Goal: Transaction & Acquisition: Purchase product/service

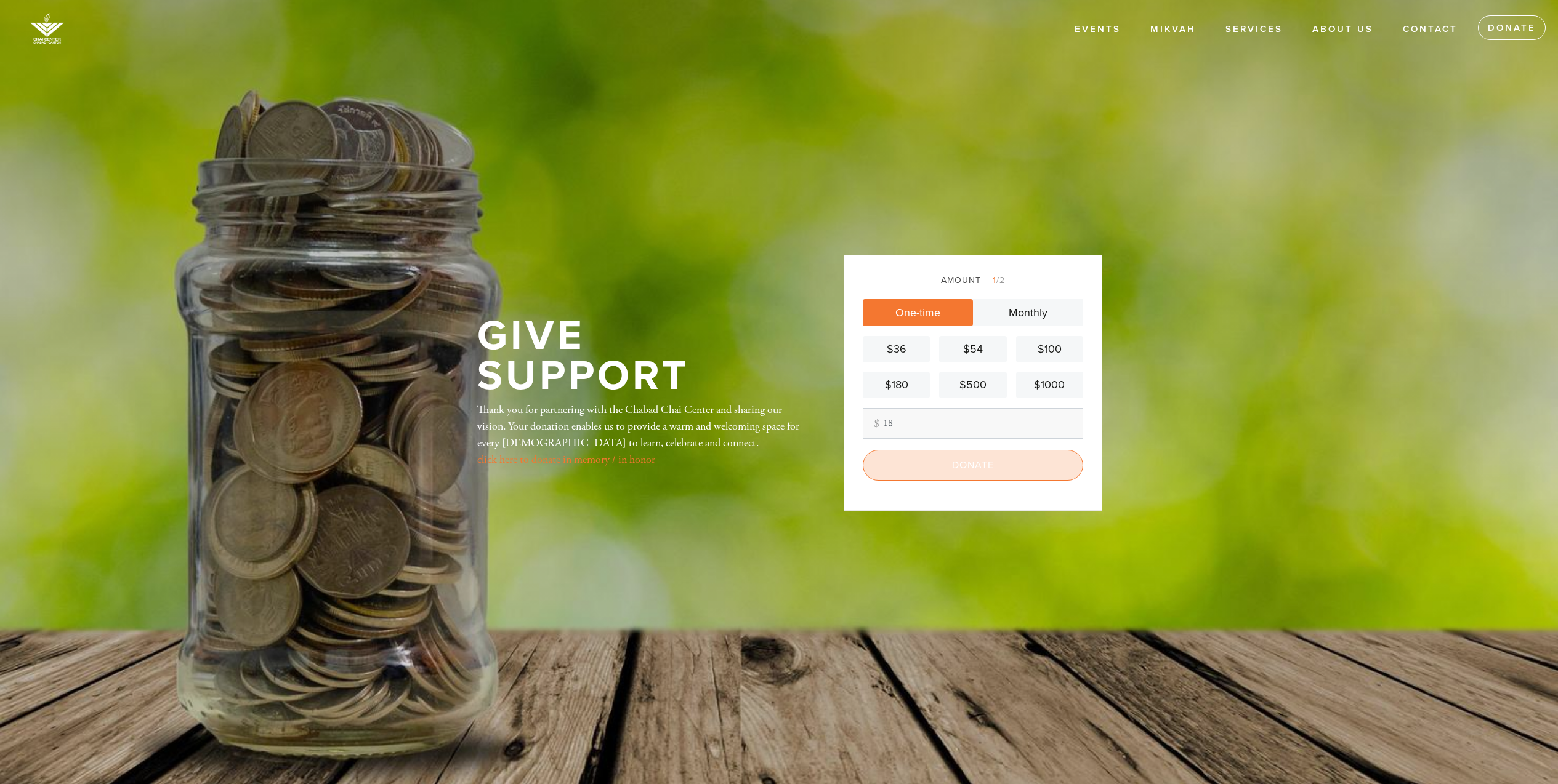
type input "18"
click at [952, 457] on input "Donate" at bounding box center [973, 466] width 221 height 31
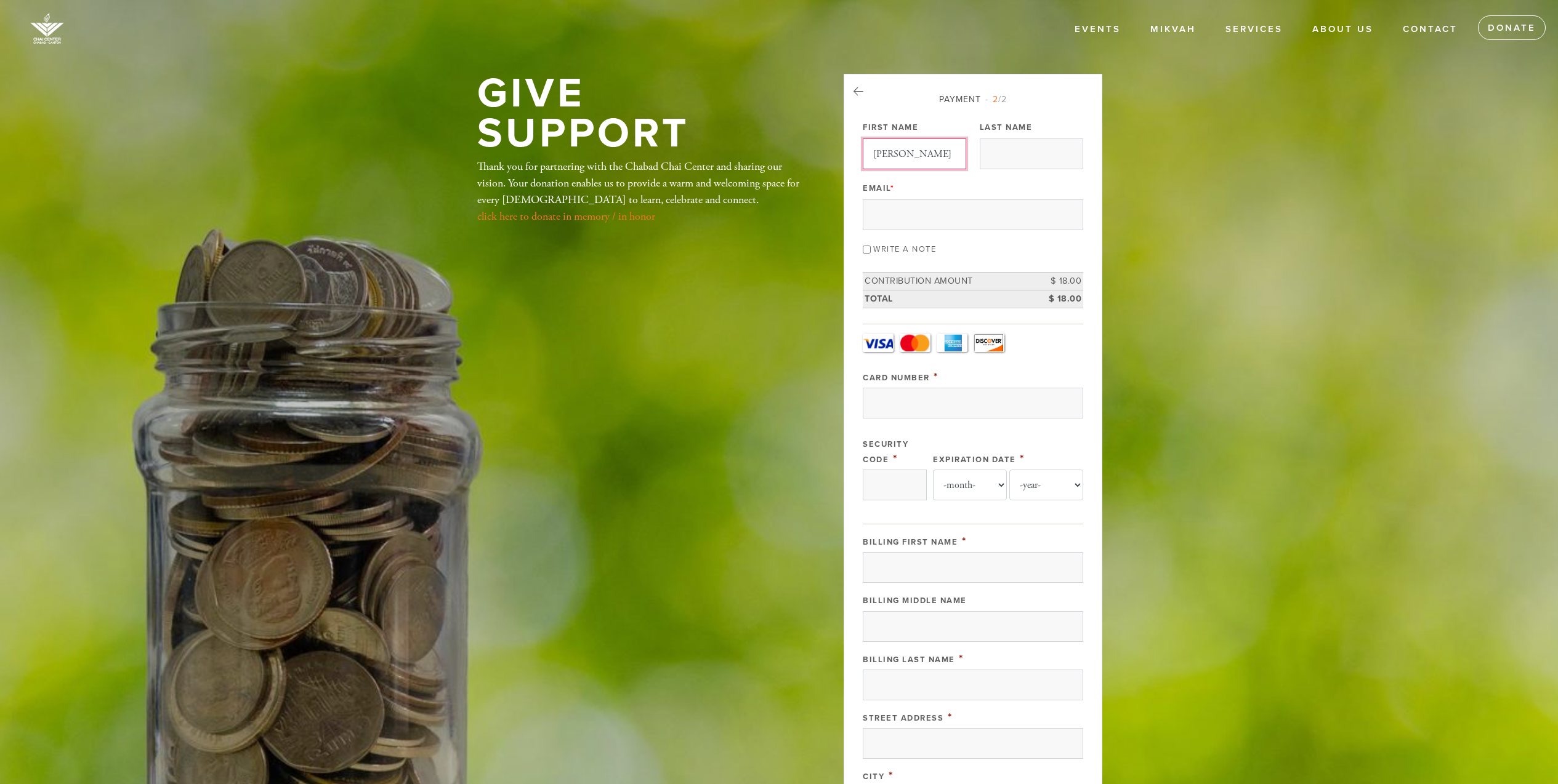
type input "Anne"
type input "SEbestyen"
type input "sebestyen.usa@gmail.com"
type input "4792131263159854"
type input "241"
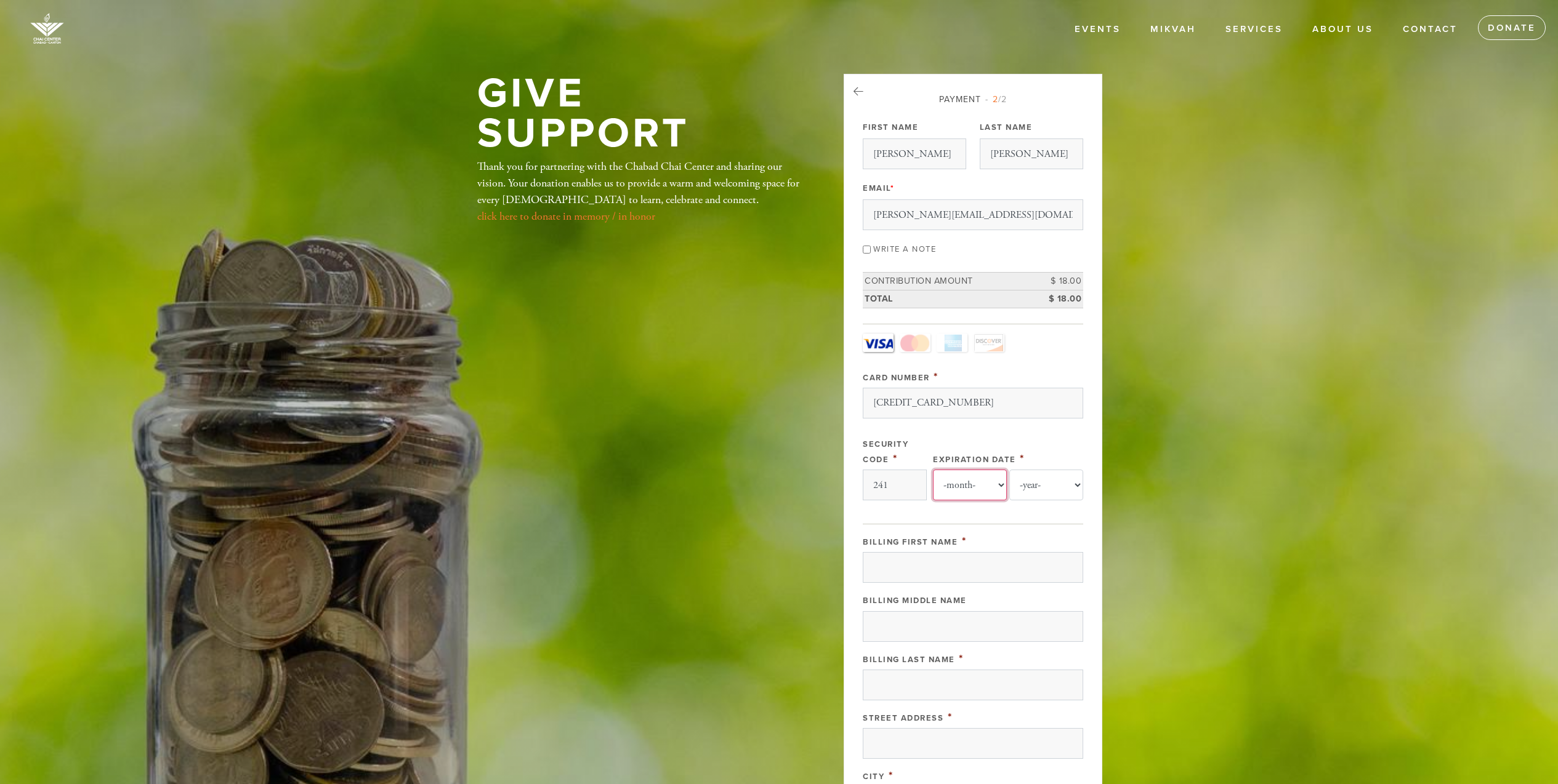
select select "6"
select select "2026"
type input "Anne"
type input "Sebestyen"
type input "526 Commonwealth Avenue"
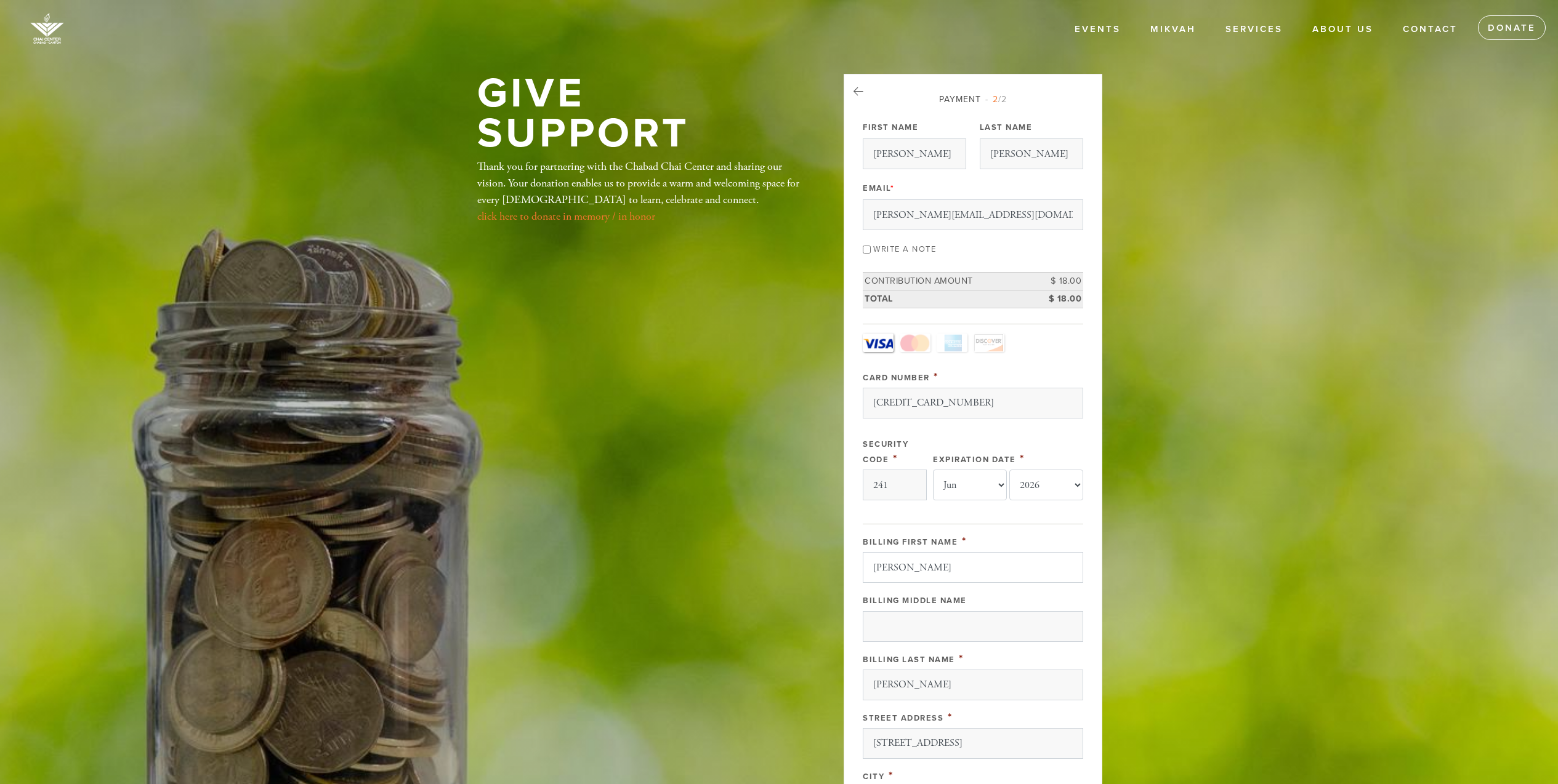
scroll to position [408, 0]
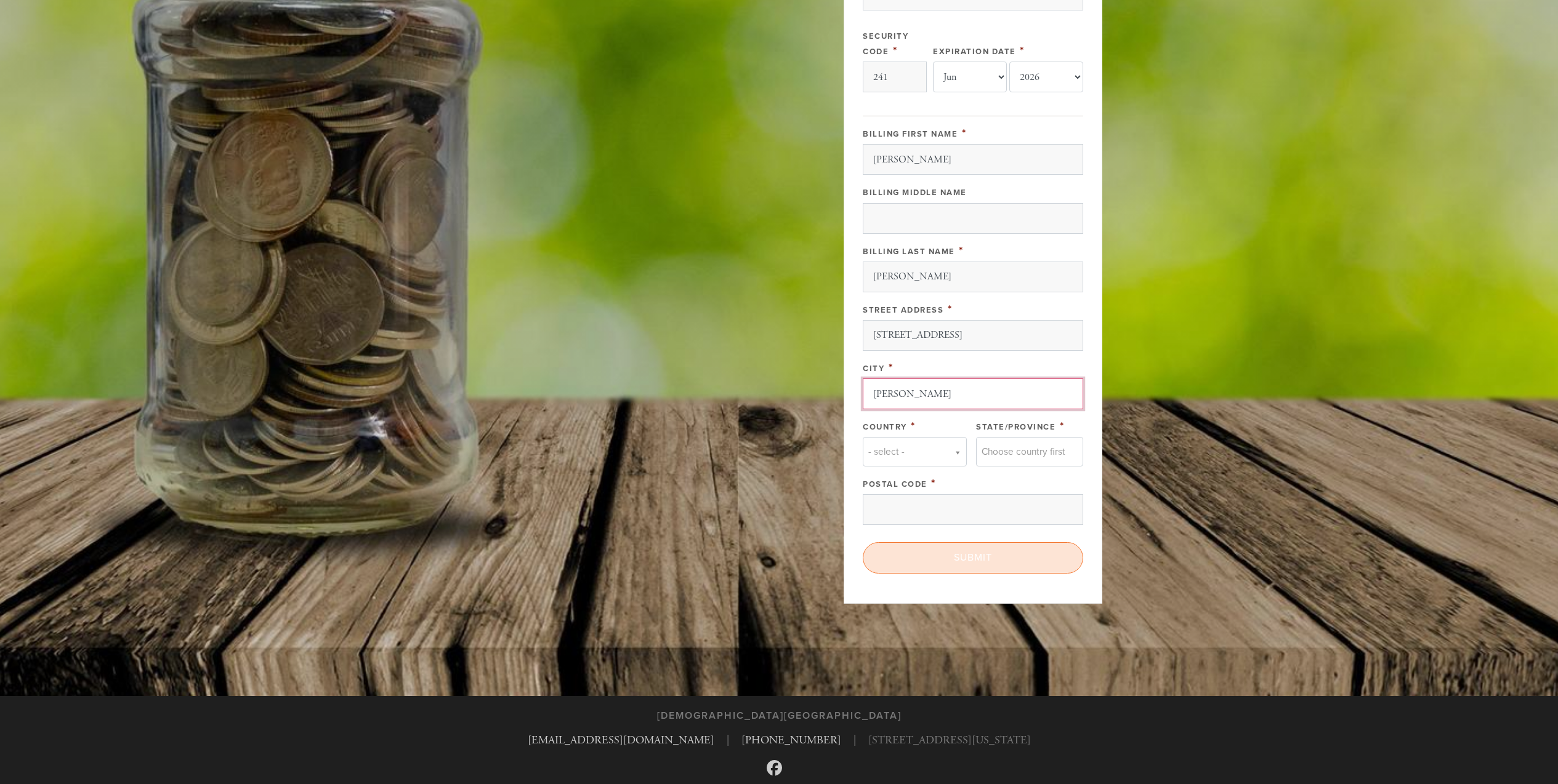
type input "Newton"
type input "u"
type input "un"
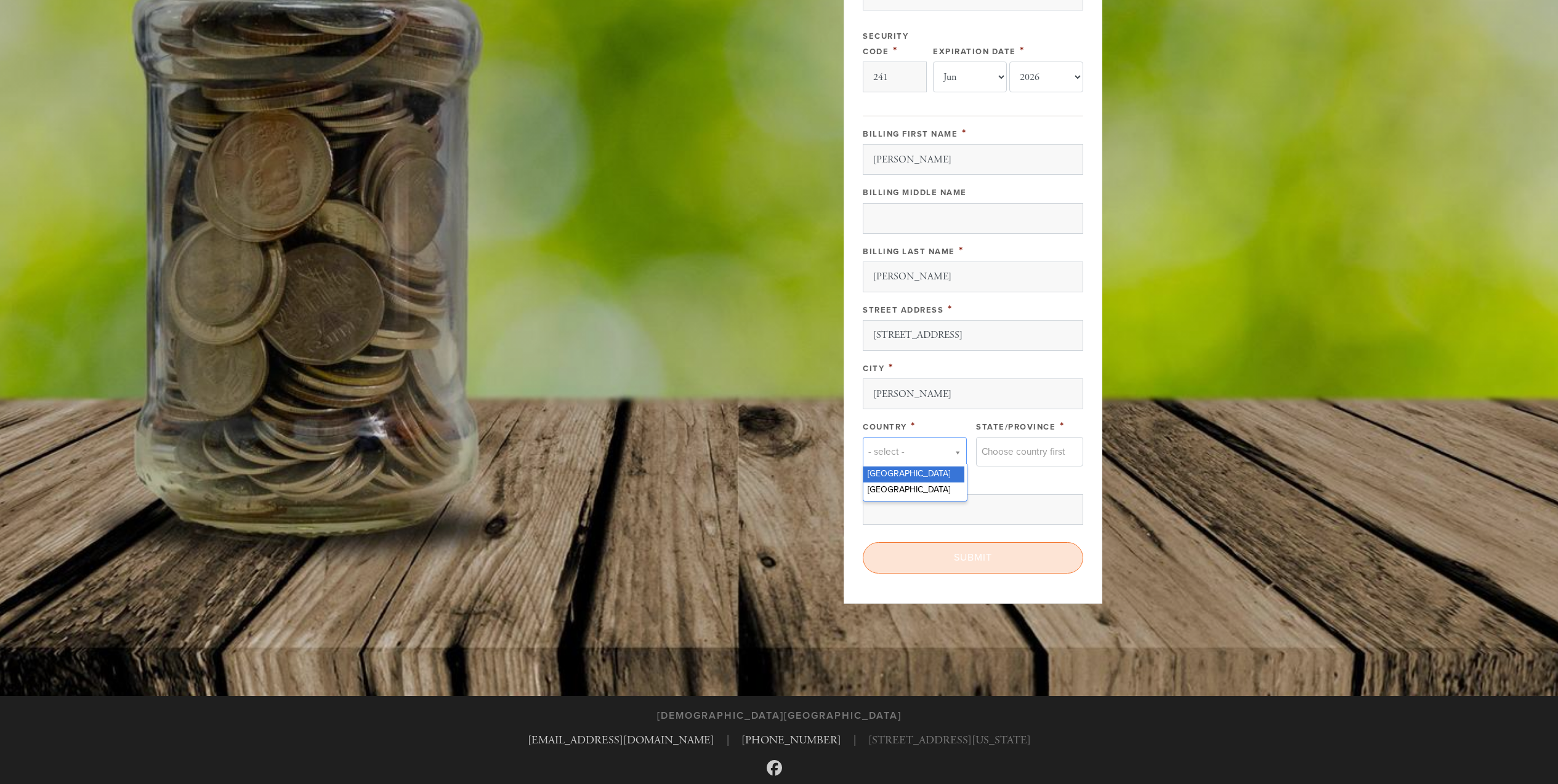
type input "uni"
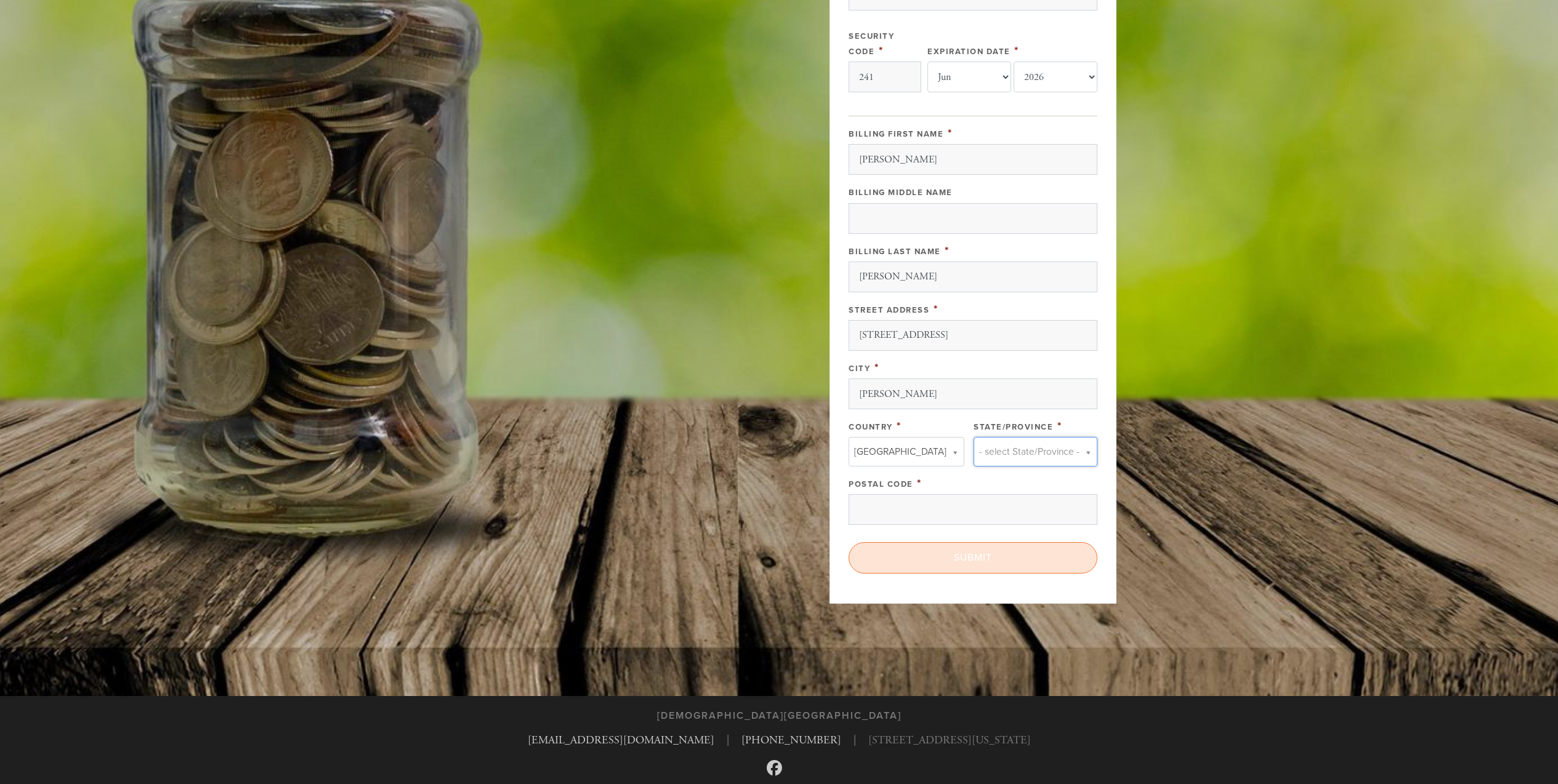
type input "M"
type input "Mas"
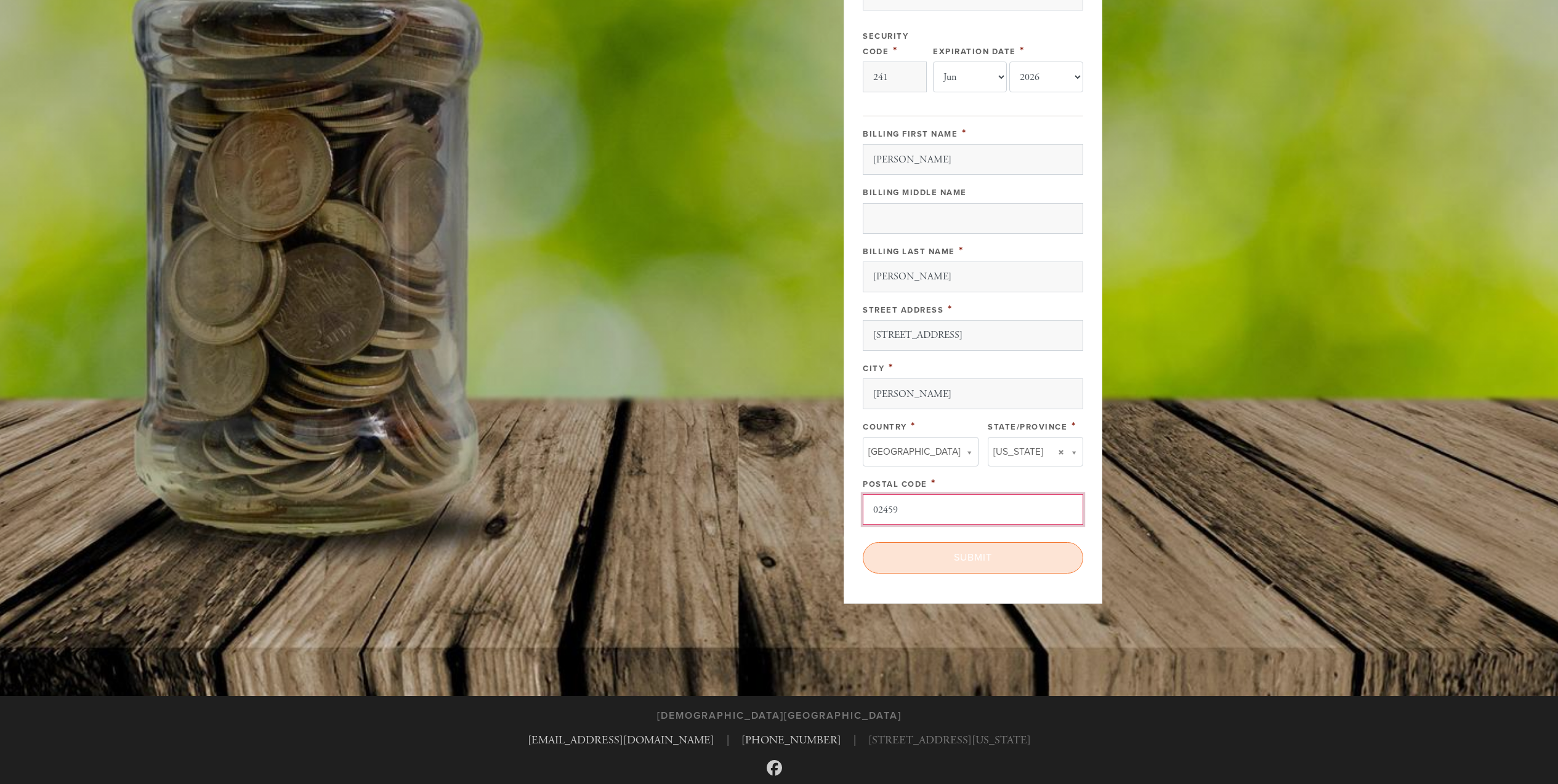
type input "02459"
click at [929, 565] on input "Submit" at bounding box center [973, 558] width 221 height 31
